Goal: Task Accomplishment & Management: Use online tool/utility

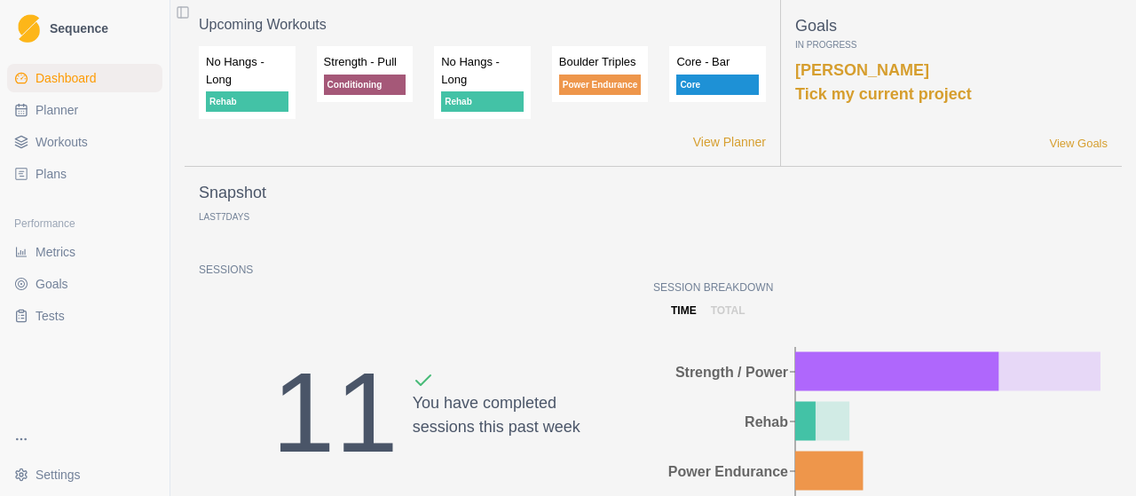
click at [121, 114] on link "Planner" at bounding box center [84, 110] width 155 height 28
select select "month"
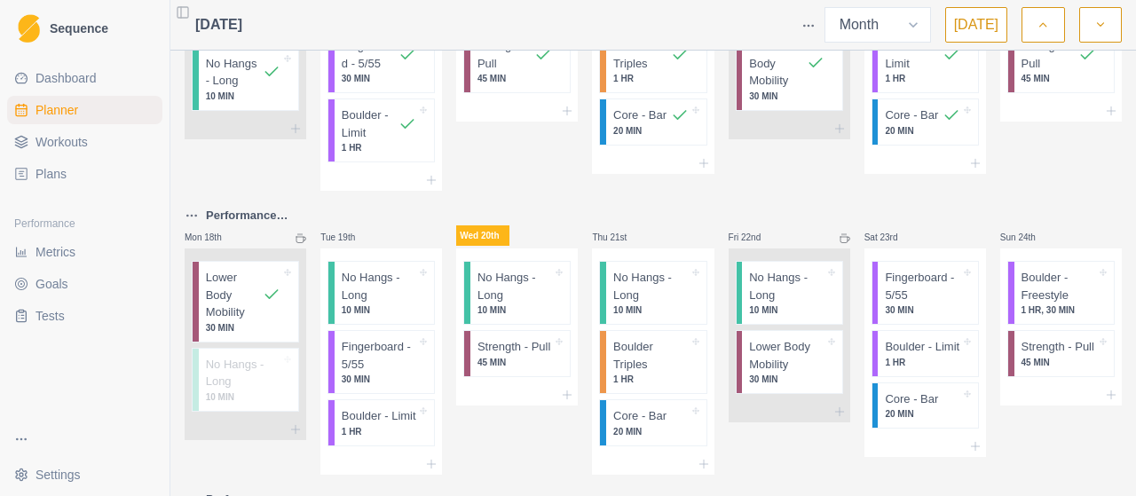
scroll to position [710, 0]
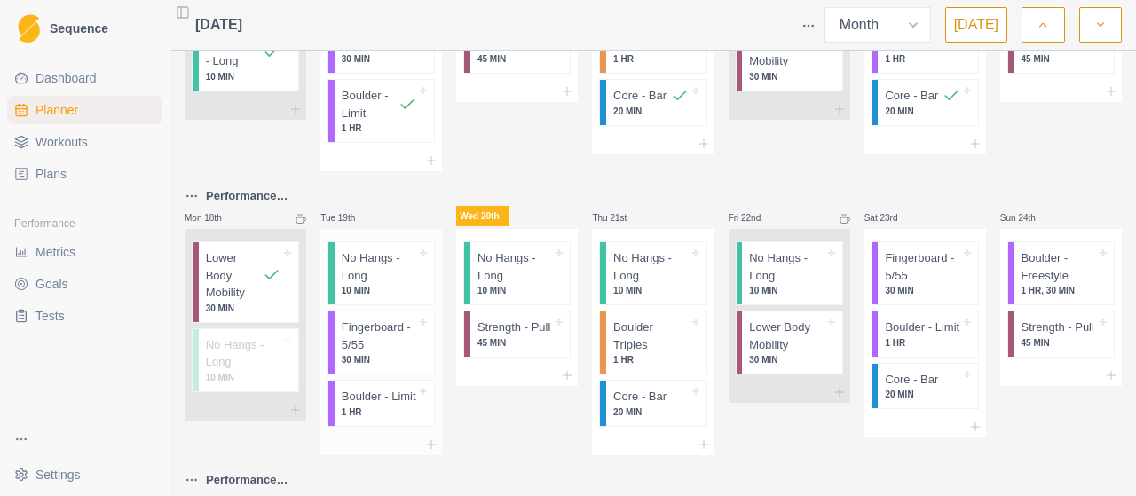
click at [402, 279] on p "No Hangs - Long" at bounding box center [379, 266] width 75 height 35
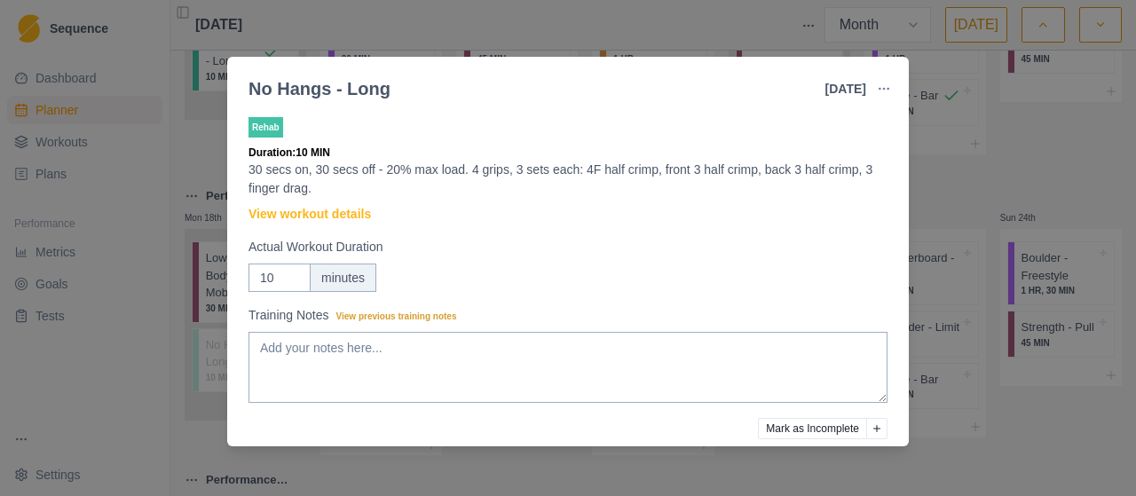
scroll to position [72, 0]
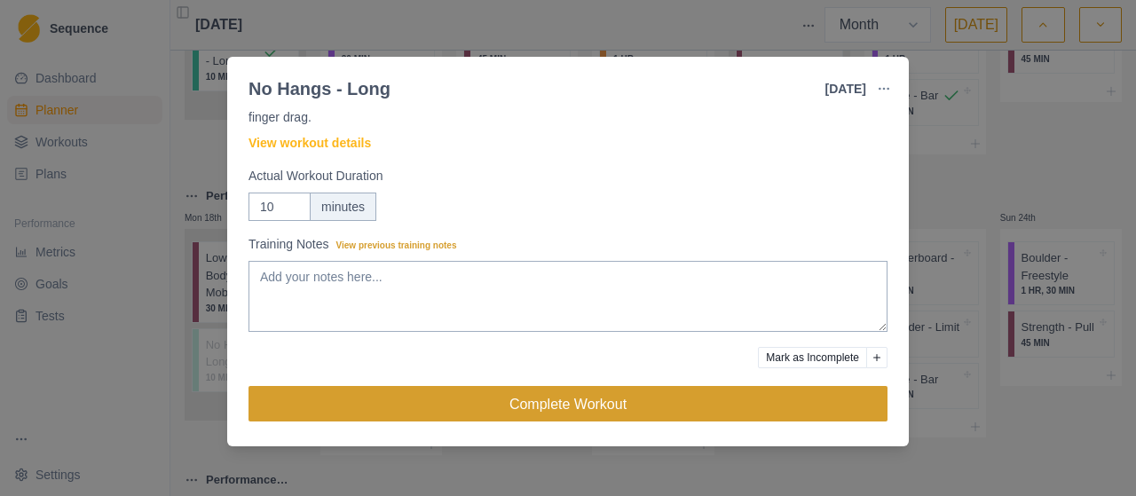
click at [689, 407] on button "Complete Workout" at bounding box center [567, 403] width 639 height 35
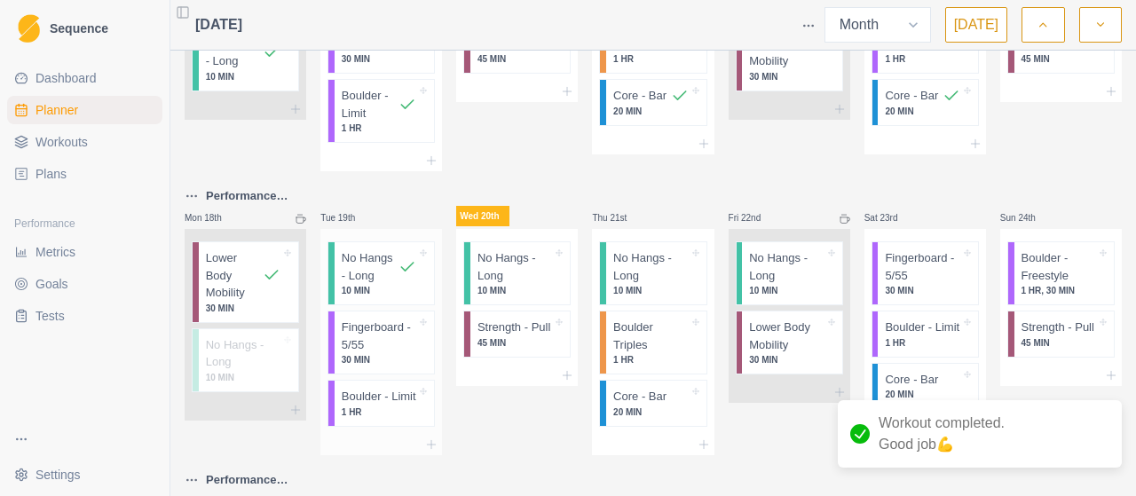
click at [403, 353] on p "30 MIN" at bounding box center [379, 359] width 75 height 13
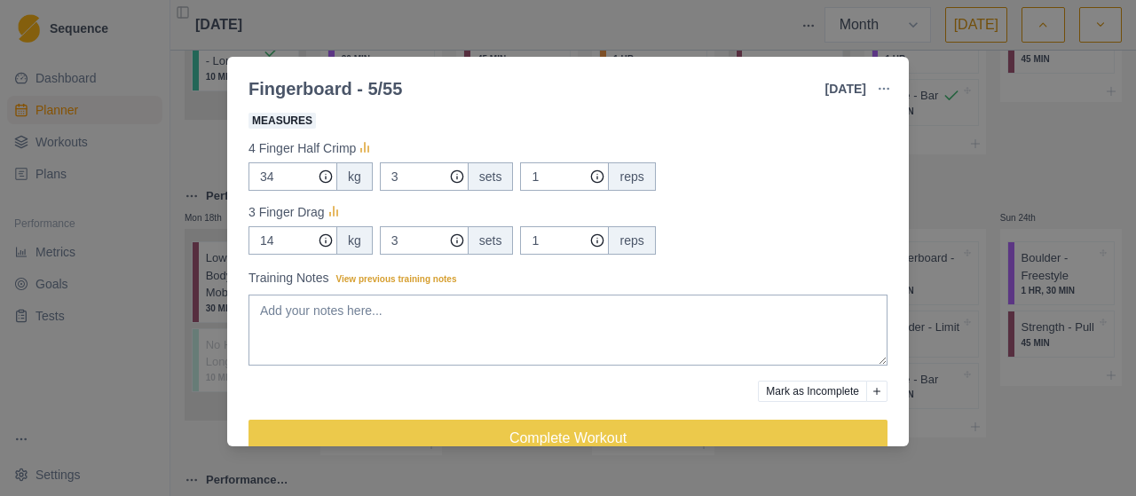
scroll to position [174, 0]
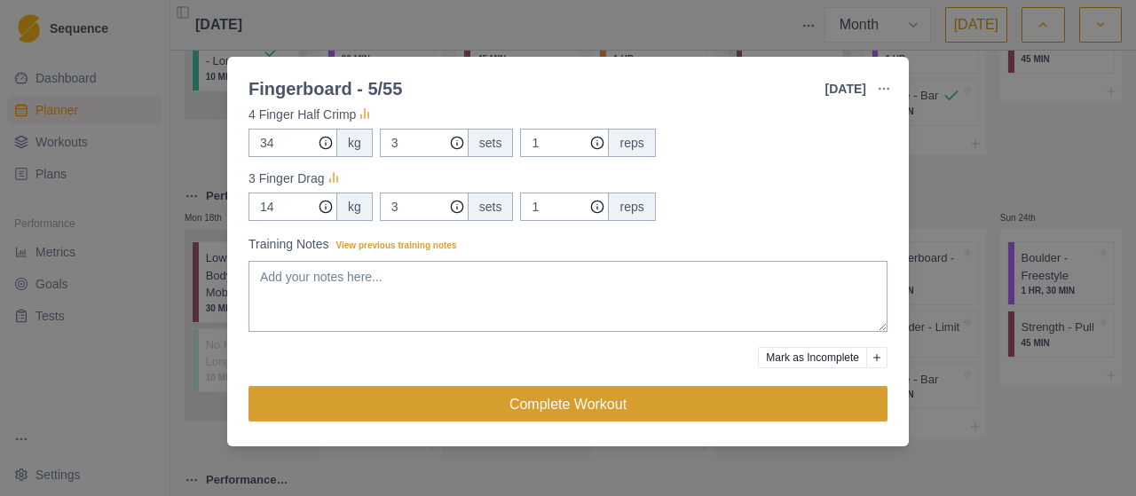
click at [669, 405] on button "Complete Workout" at bounding box center [567, 403] width 639 height 35
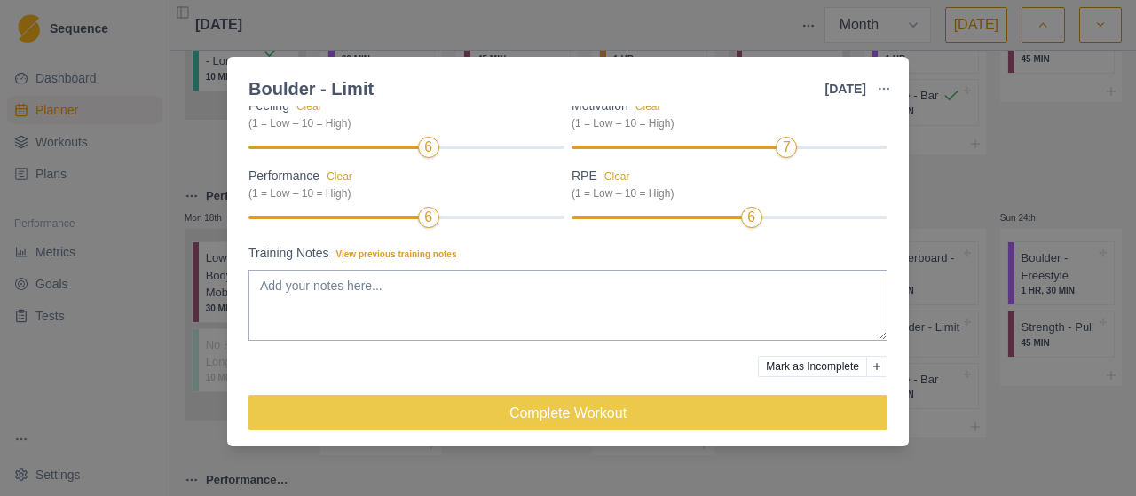
scroll to position [177, 0]
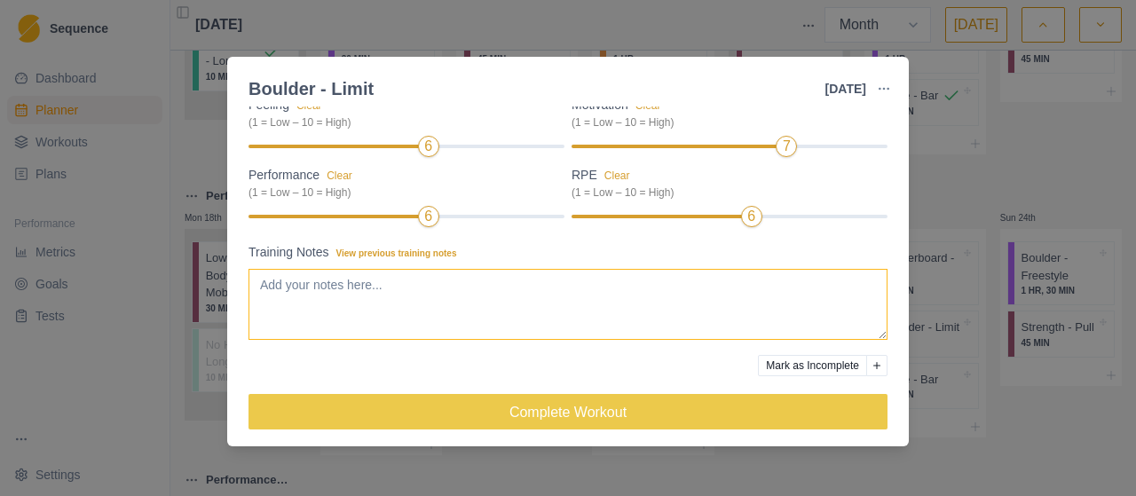
click at [335, 301] on textarea "Training Notes View previous training notes" at bounding box center [567, 304] width 639 height 71
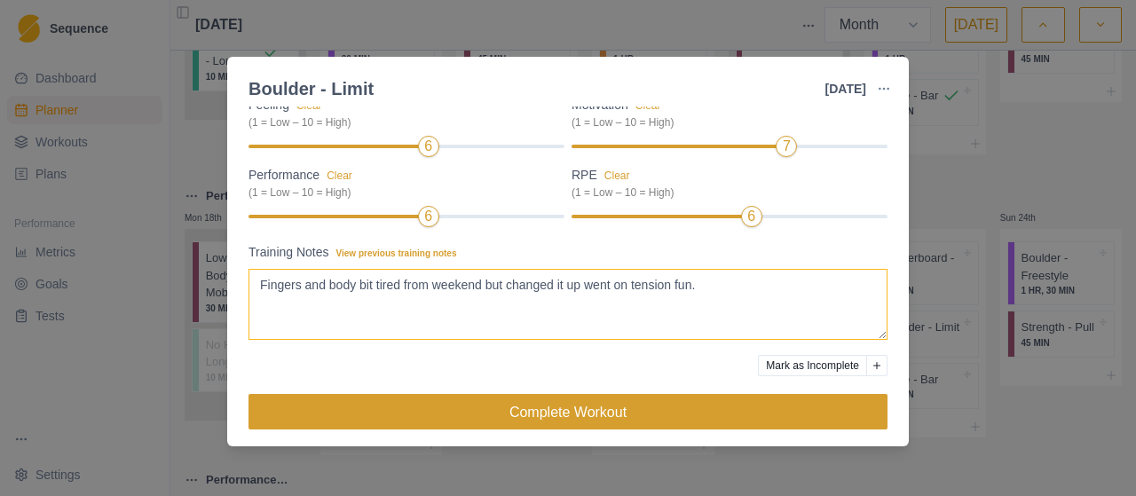
type textarea "Fingers and body bit tired from weekend but changed it up went on tension fun."
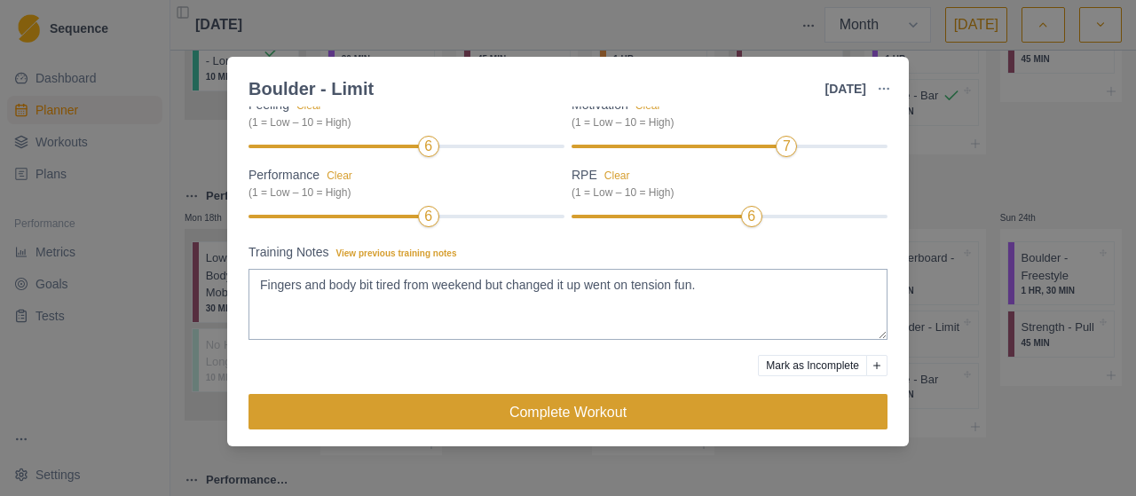
click at [536, 414] on button "Complete Workout" at bounding box center [567, 411] width 639 height 35
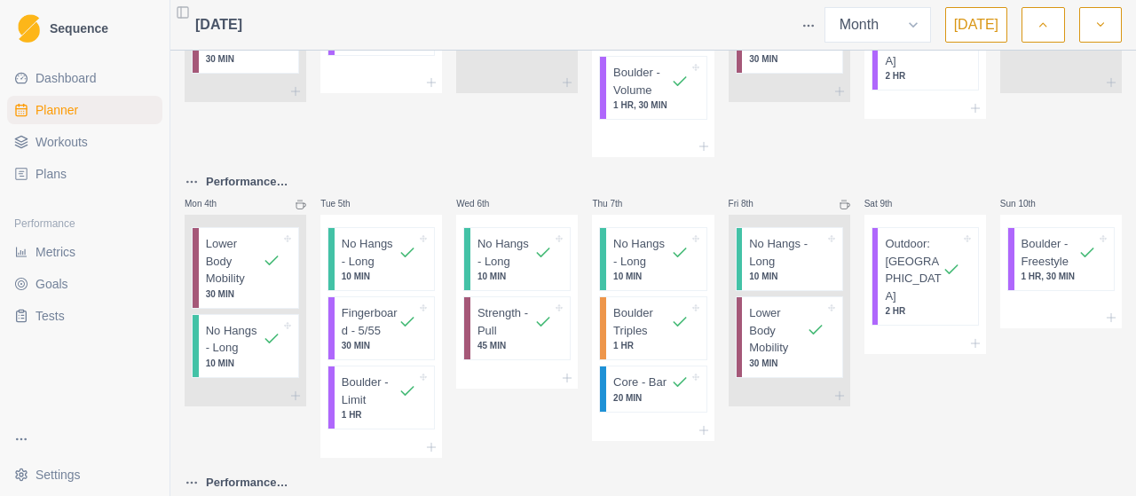
scroll to position [0, 0]
